Goal: Register for event/course

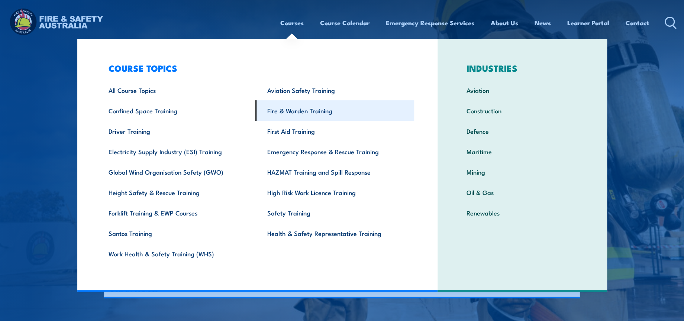
click at [301, 112] on link "Fire & Warden Training" at bounding box center [334, 110] width 159 height 20
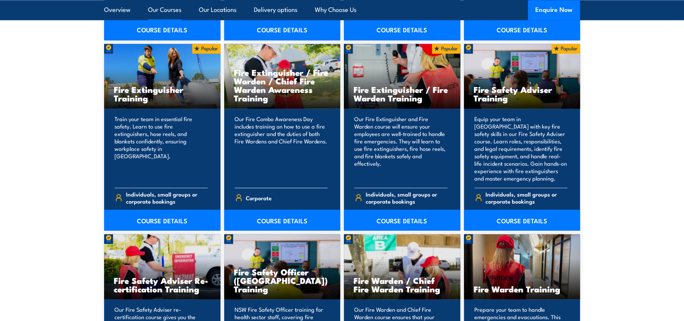
scroll to position [784, 0]
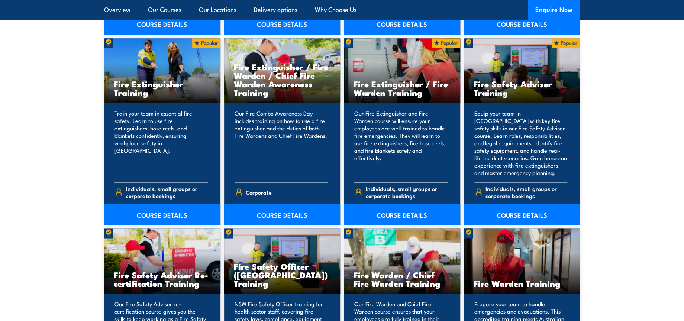
click at [397, 216] on link "COURSE DETAILS" at bounding box center [402, 214] width 116 height 21
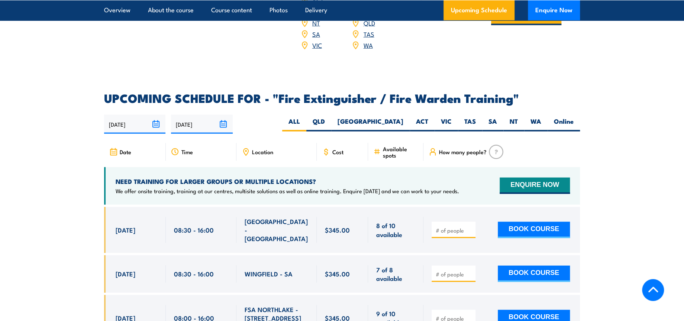
scroll to position [1156, 0]
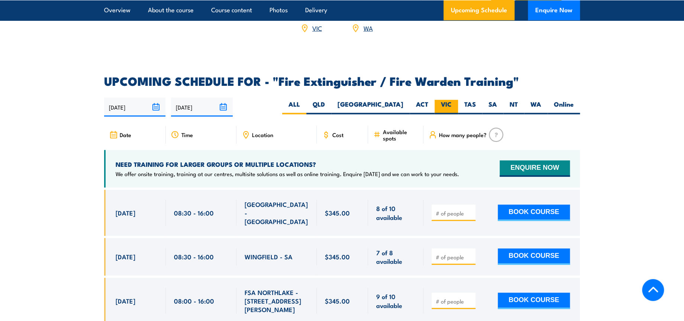
click at [453, 100] on label "VIC" at bounding box center [445, 107] width 23 height 14
click at [453, 100] on input "VIC" at bounding box center [454, 102] width 5 height 5
radio input "true"
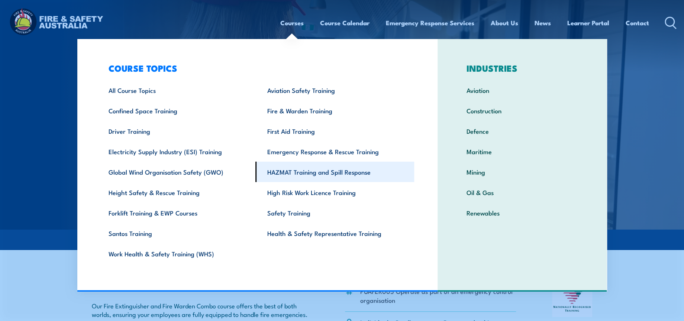
drag, startPoint x: 327, startPoint y: 171, endPoint x: 317, endPoint y: 165, distance: 12.4
click at [327, 171] on link "HAZMAT Training and Spill Response" at bounding box center [334, 172] width 159 height 20
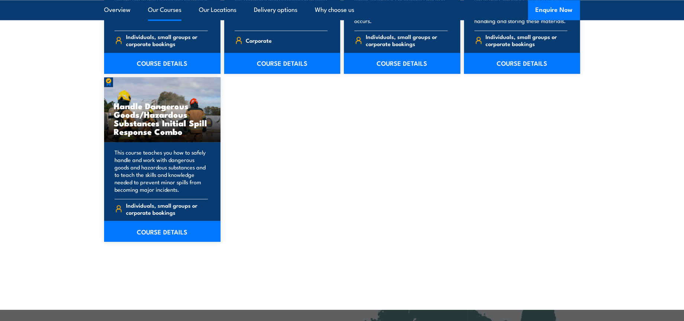
scroll to position [619, 0]
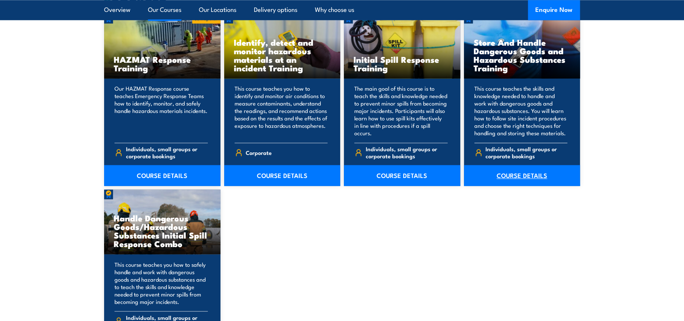
click at [525, 179] on link "COURSE DETAILS" at bounding box center [522, 175] width 116 height 21
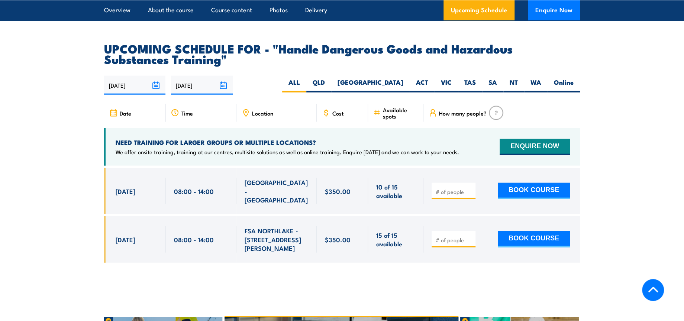
scroll to position [1115, 0]
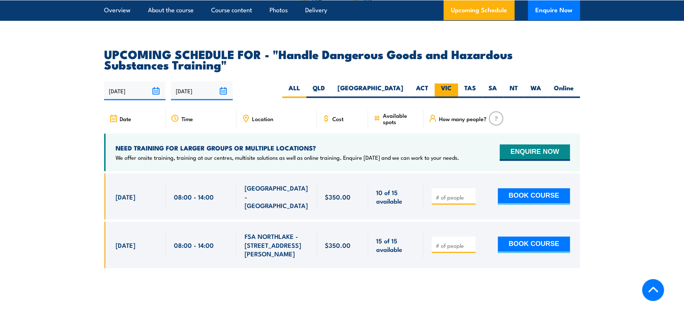
click at [443, 98] on label "VIC" at bounding box center [445, 91] width 23 height 14
click at [452, 88] on input "VIC" at bounding box center [454, 86] width 5 height 5
radio input "true"
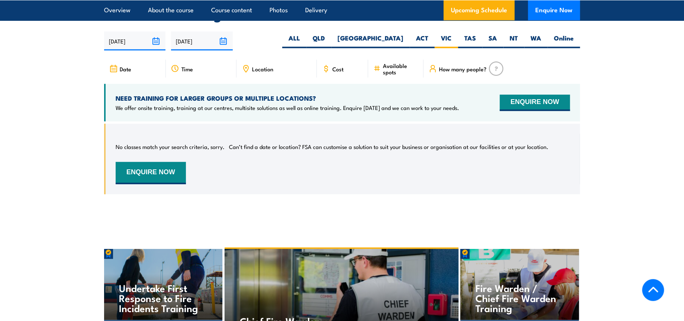
scroll to position [1169, 0]
